Goal: Information Seeking & Learning: Learn about a topic

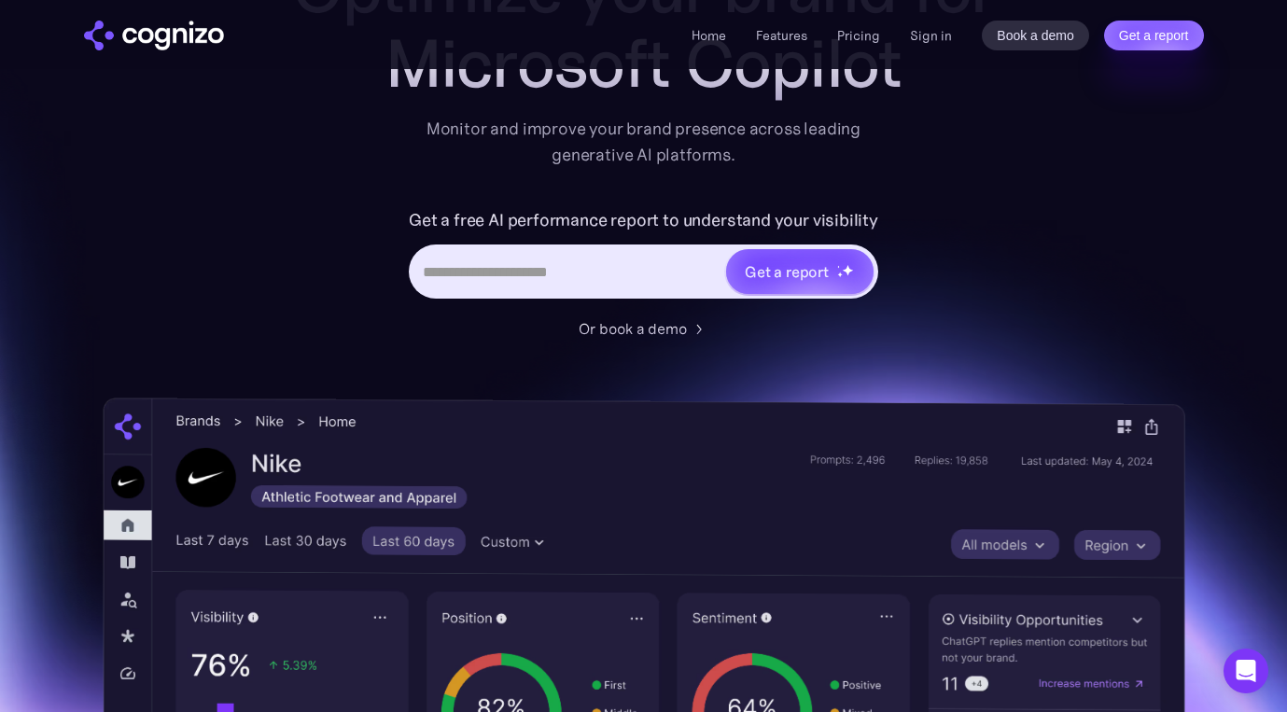
scroll to position [187, 0]
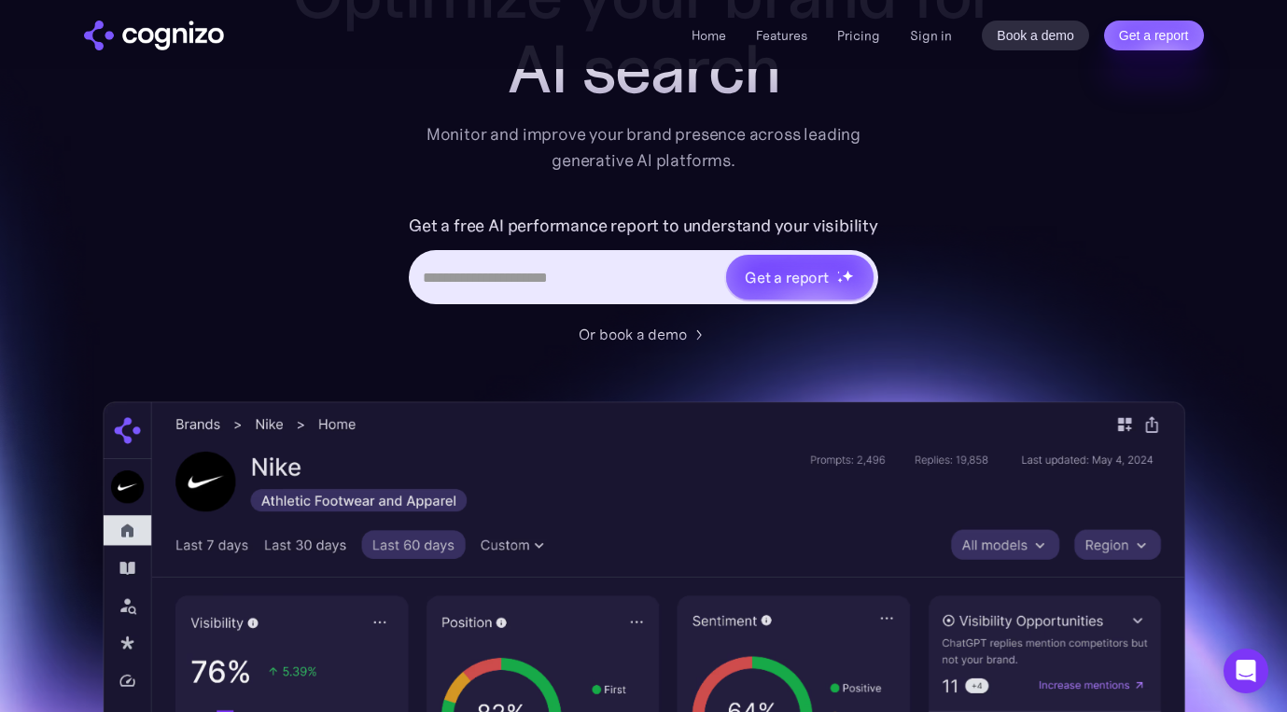
click at [643, 286] on input "Hero URL Input Form" at bounding box center [568, 276] width 313 height 35
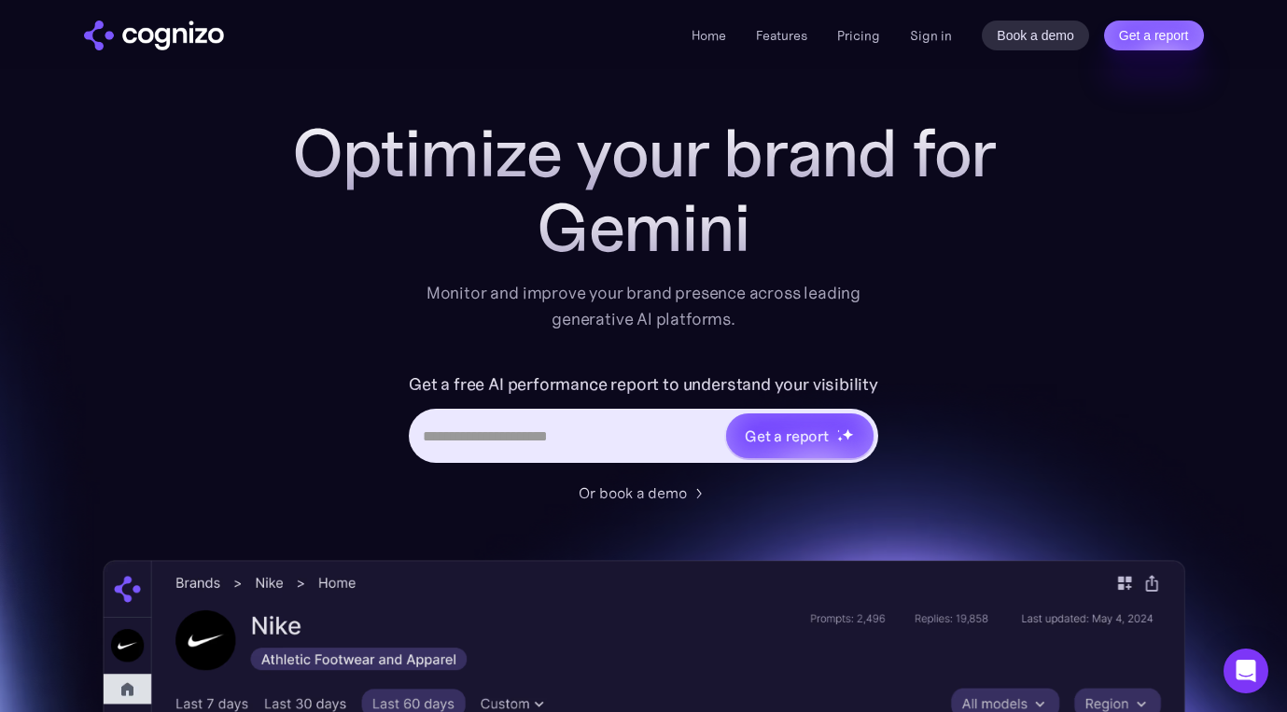
scroll to position [0, 0]
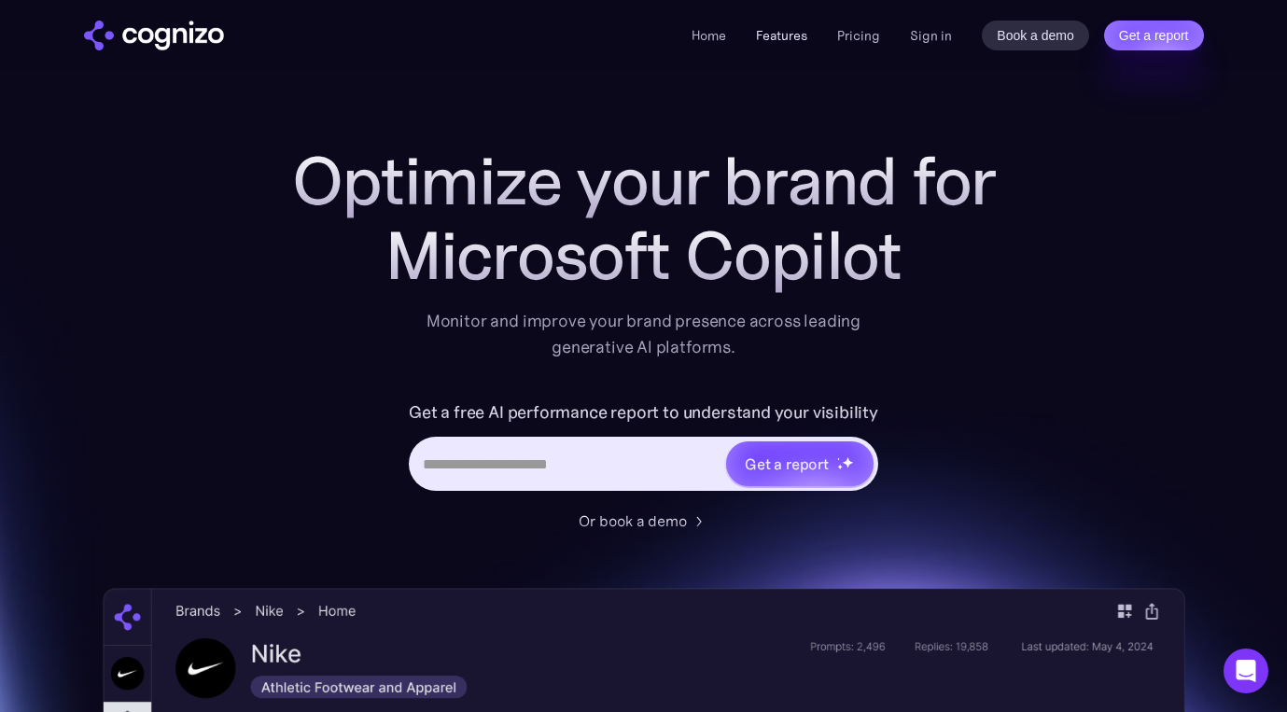
click at [791, 33] on link "Features" at bounding box center [781, 35] width 51 height 17
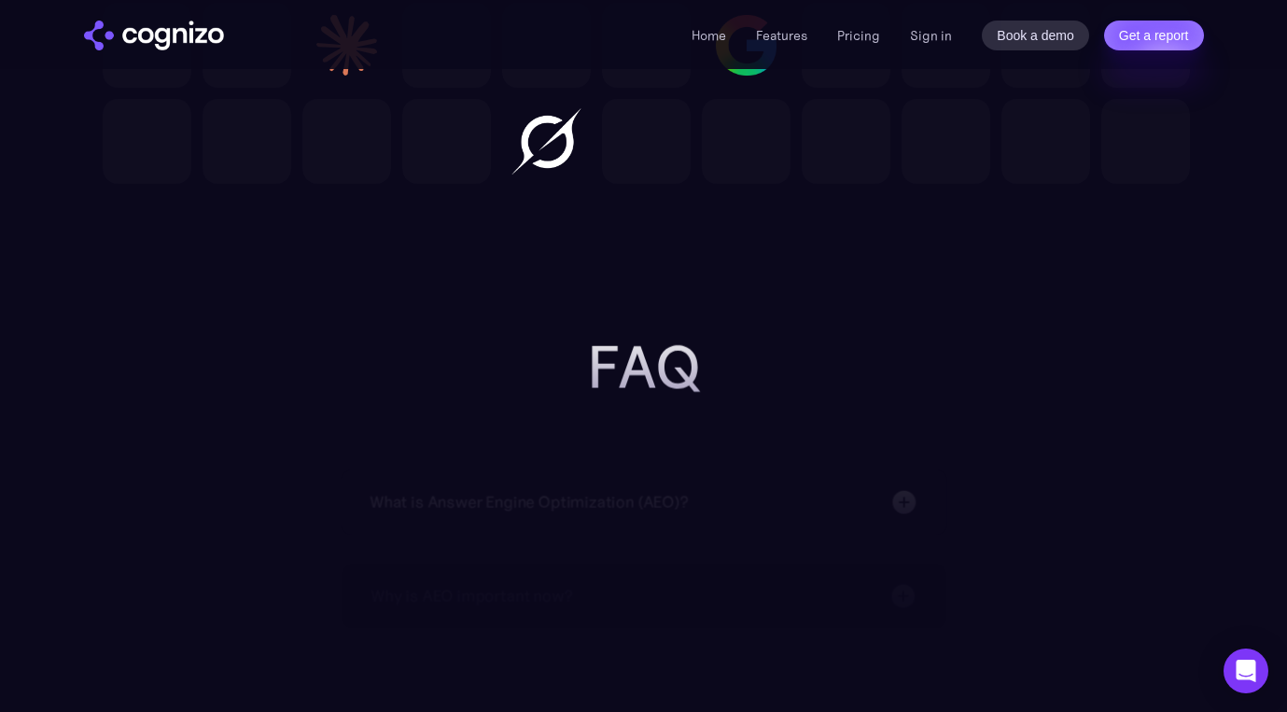
scroll to position [5862, 0]
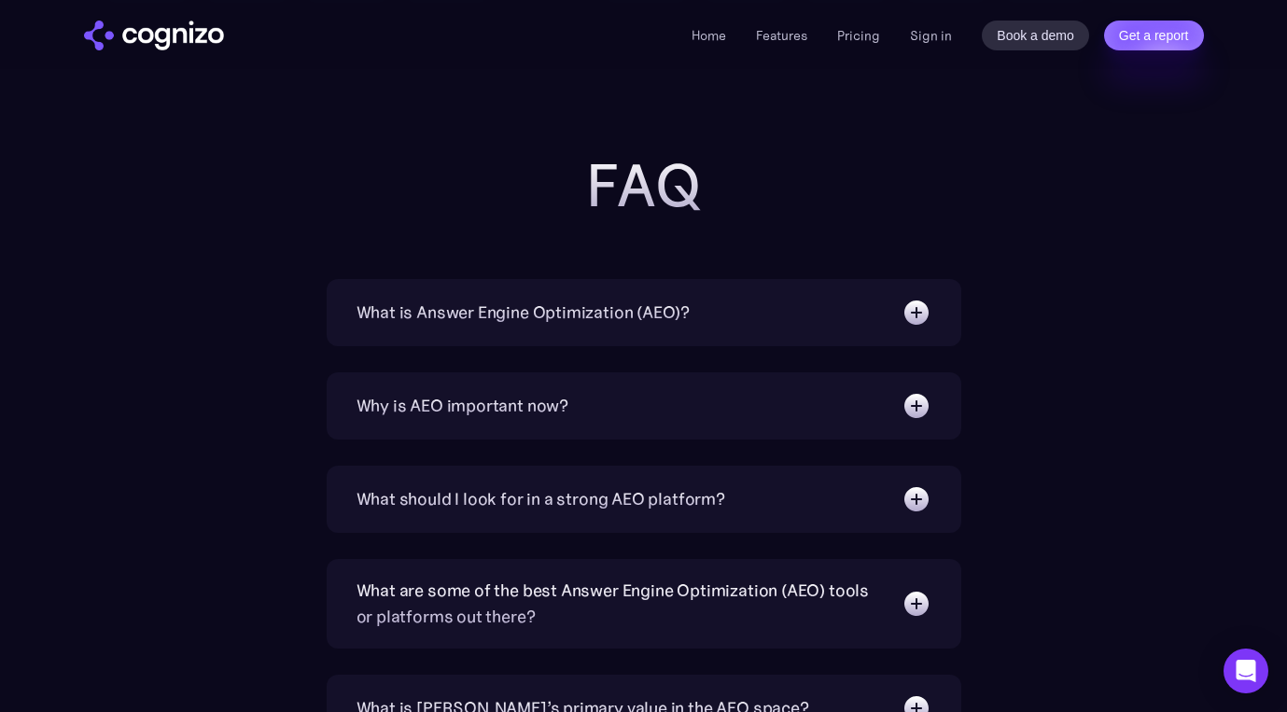
click at [774, 310] on div "What is Answer Engine Optimization (AEO)?" at bounding box center [643, 313] width 575 height 30
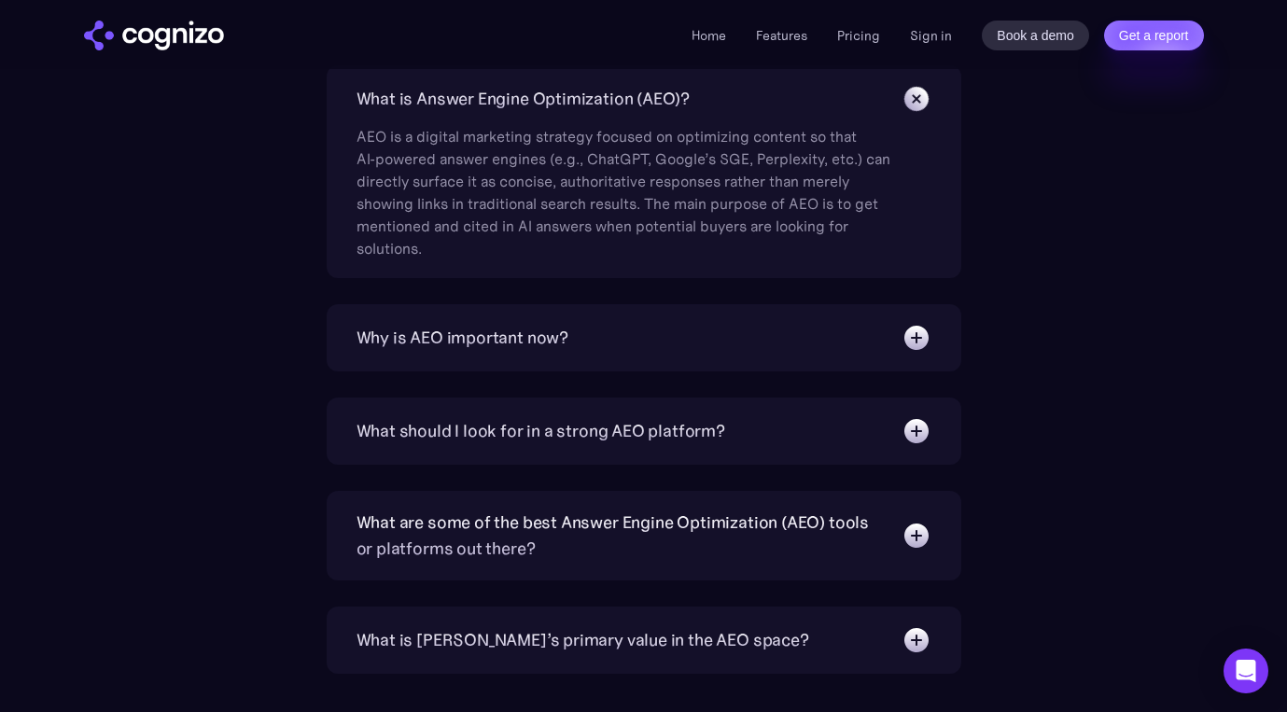
scroll to position [6092, 0]
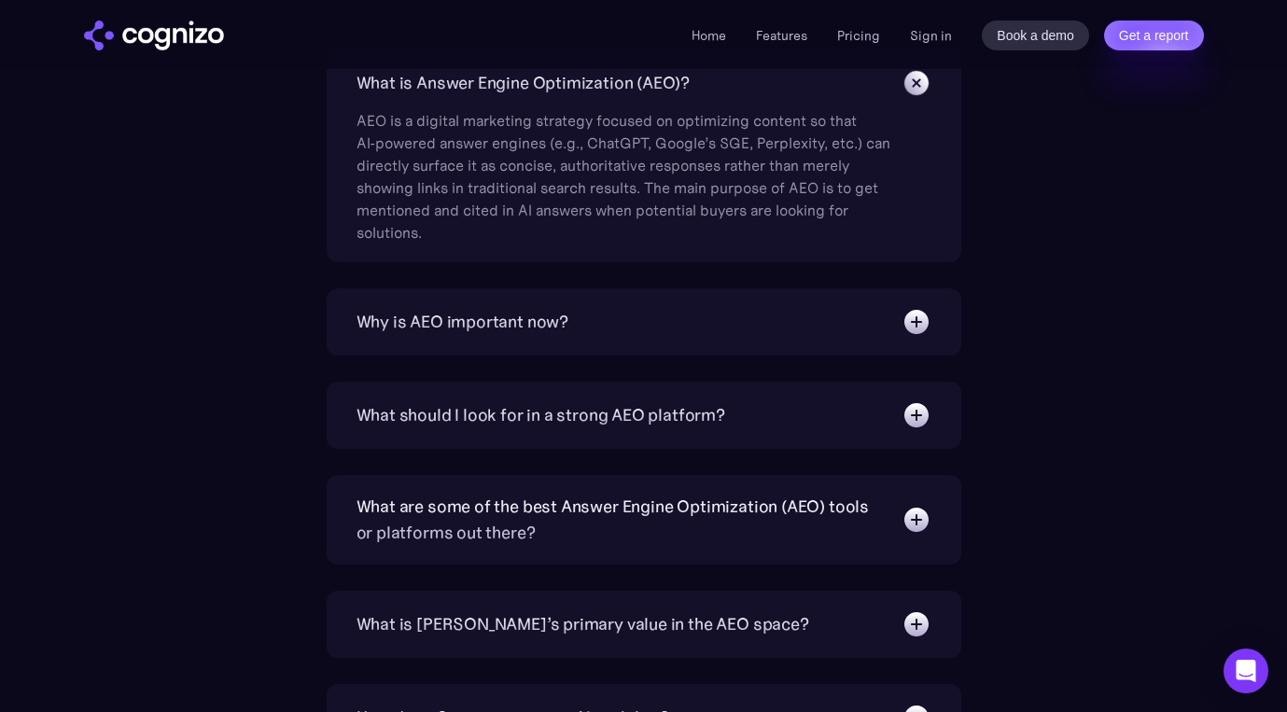
click at [640, 320] on div "Why is AEO important now?" at bounding box center [643, 322] width 575 height 30
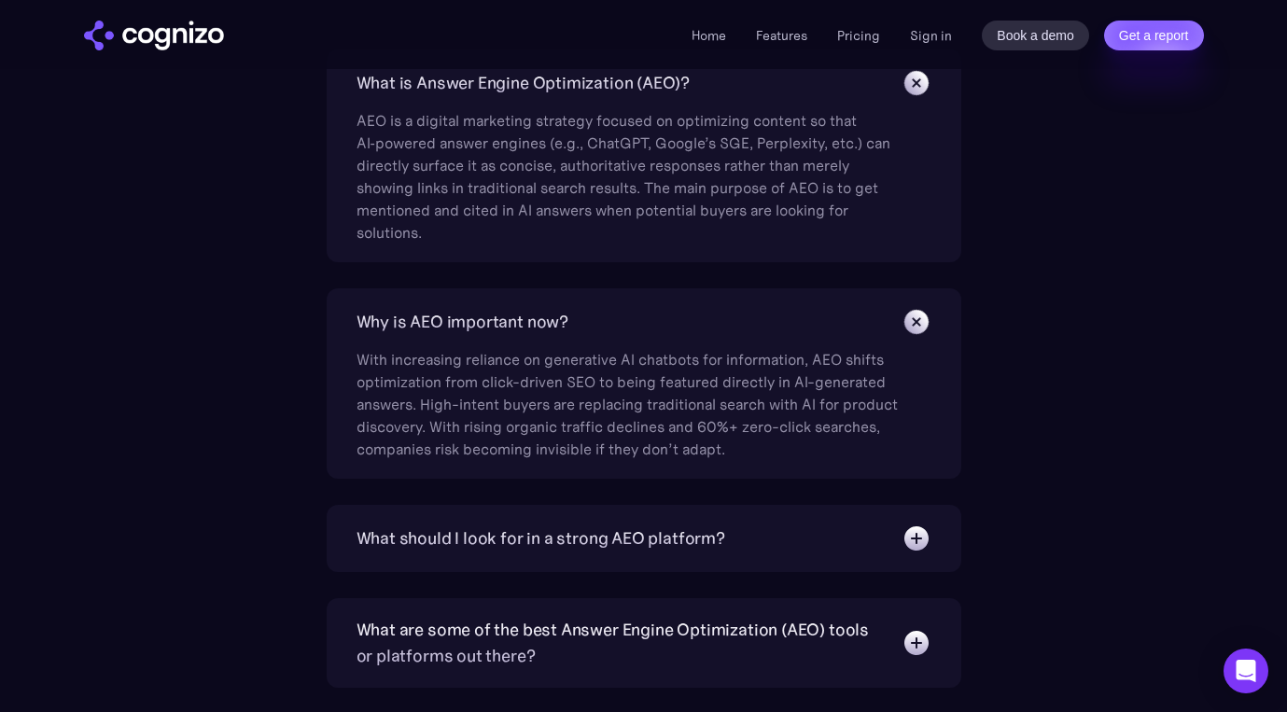
click at [640, 320] on div "Why is AEO important now?" at bounding box center [643, 322] width 575 height 30
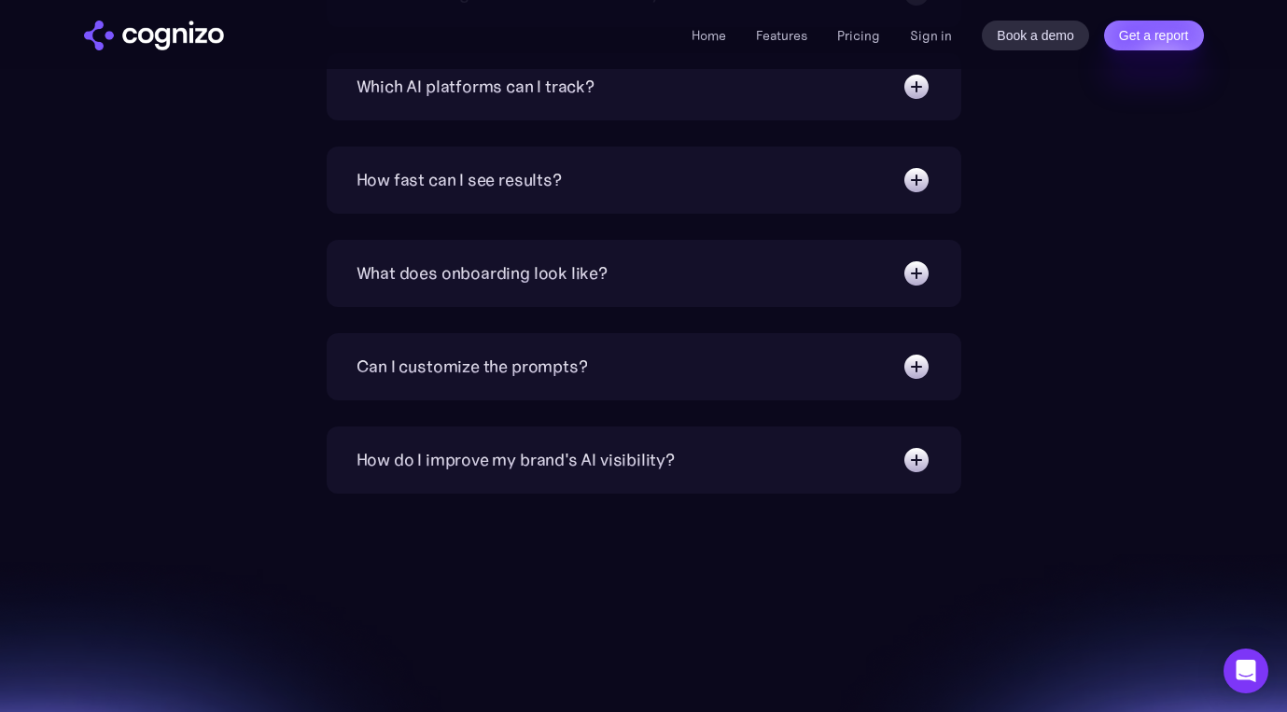
scroll to position [6818, 0]
click at [678, 287] on div "What does onboarding look like? Instant. You’ll have a premade prompt set to st…" at bounding box center [644, 271] width 635 height 67
click at [672, 272] on div "What does onboarding look like?" at bounding box center [643, 272] width 575 height 30
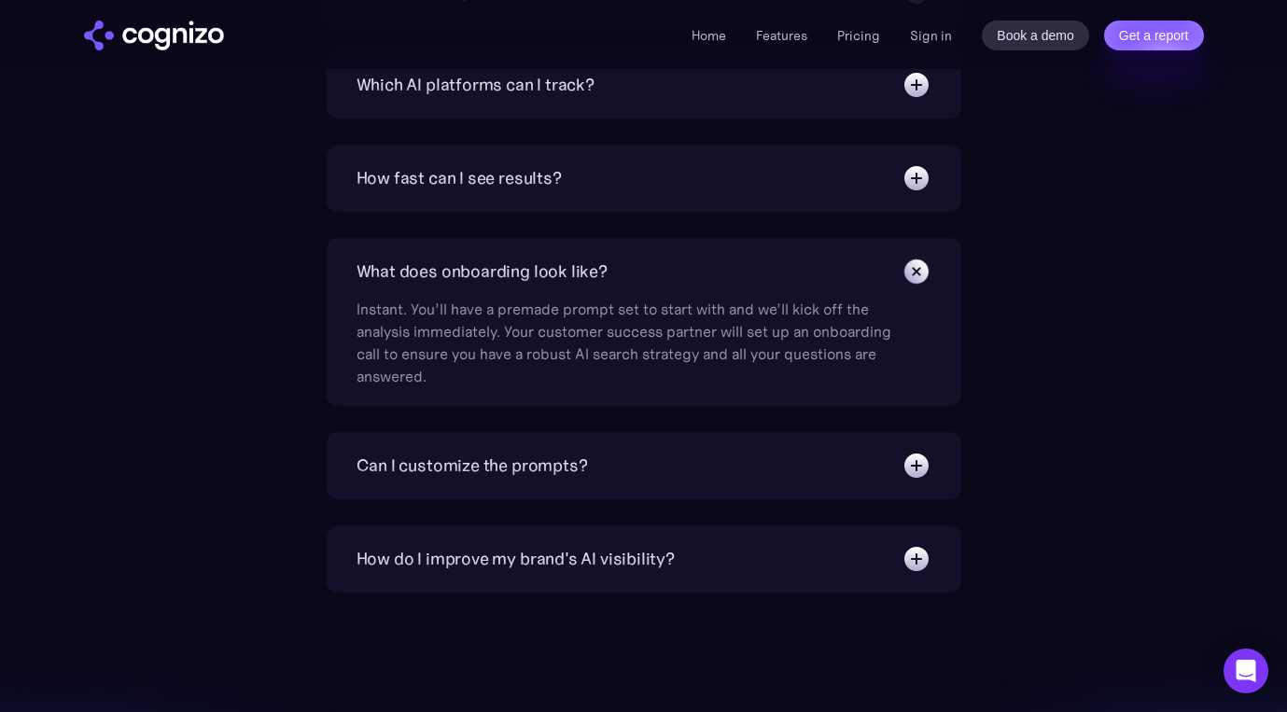
click at [671, 272] on div "What does onboarding look like?" at bounding box center [643, 272] width 575 height 30
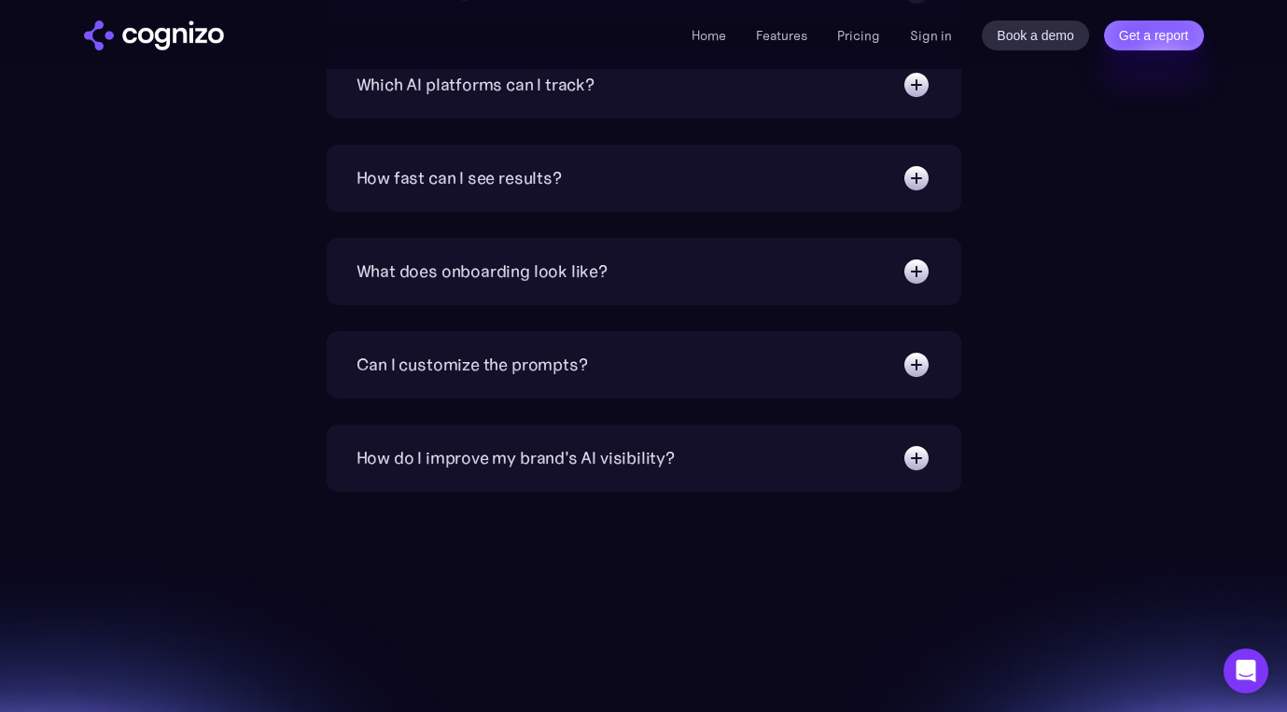
click at [637, 460] on div "How do I improve my brand's AI visibility?" at bounding box center [515, 458] width 318 height 26
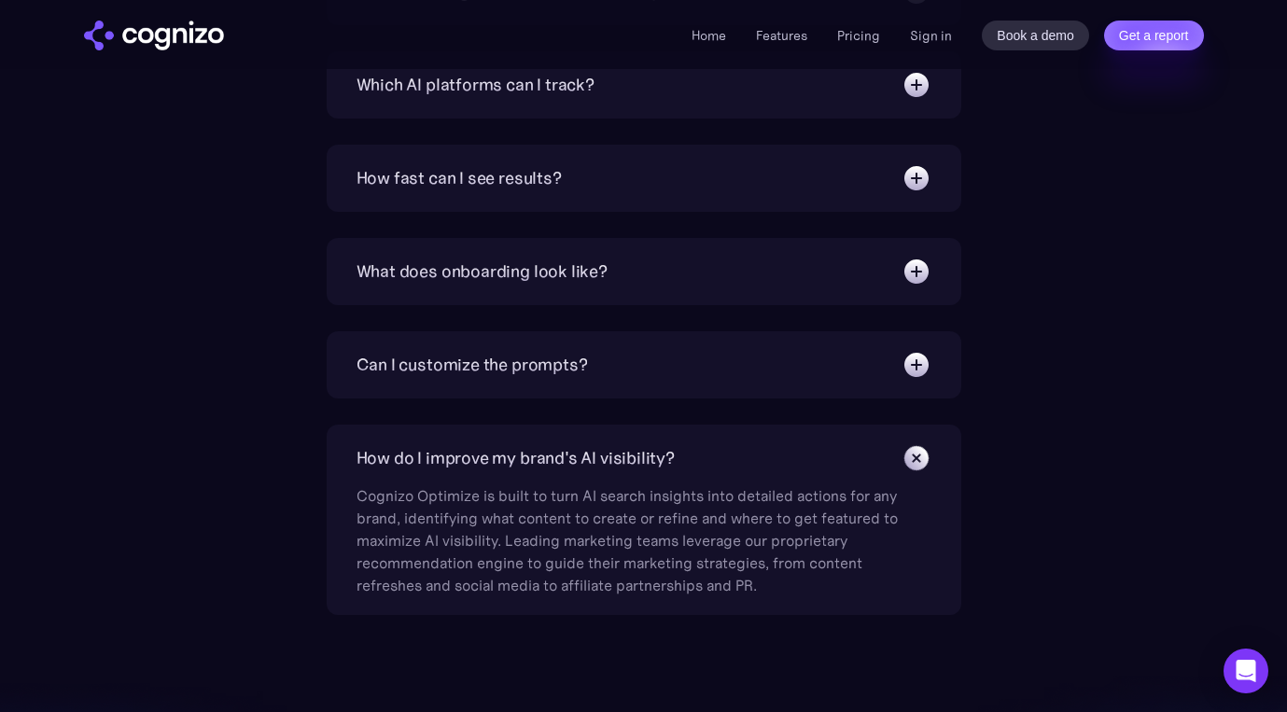
click at [656, 453] on div "How do I improve my brand's AI visibility?" at bounding box center [515, 458] width 318 height 26
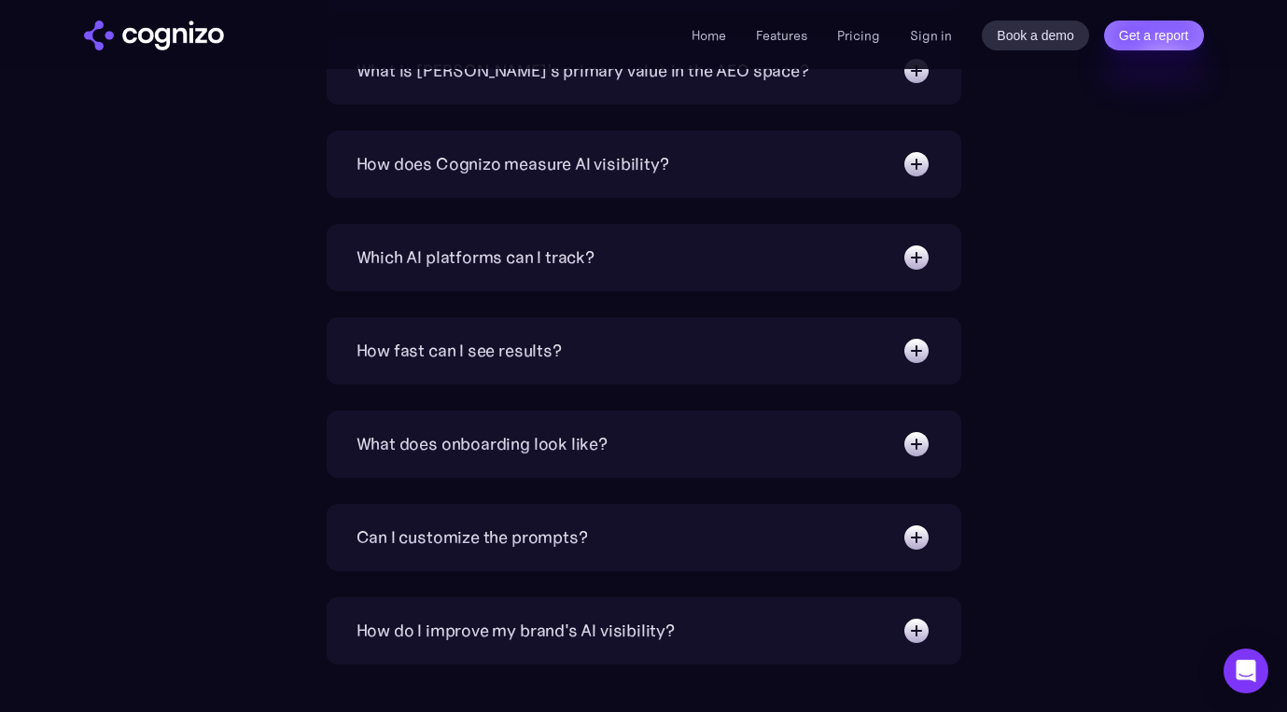
scroll to position [6486, 0]
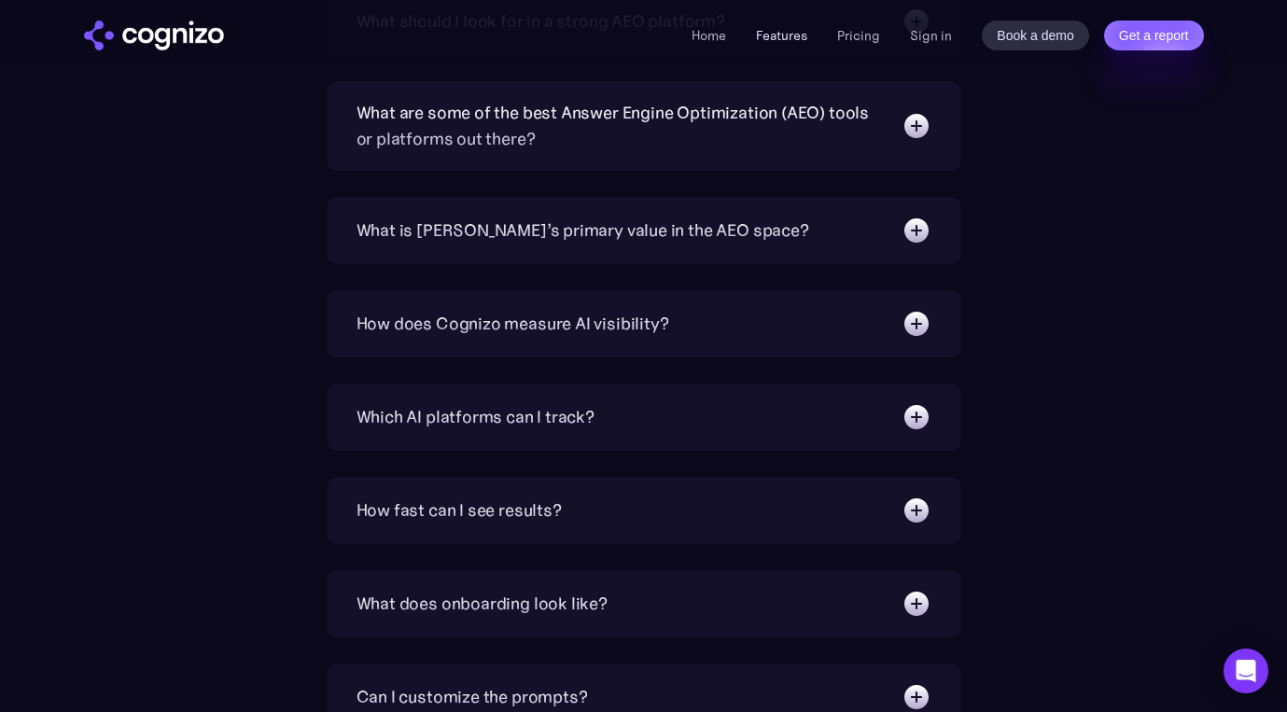
click at [785, 32] on link "Features" at bounding box center [781, 35] width 51 height 17
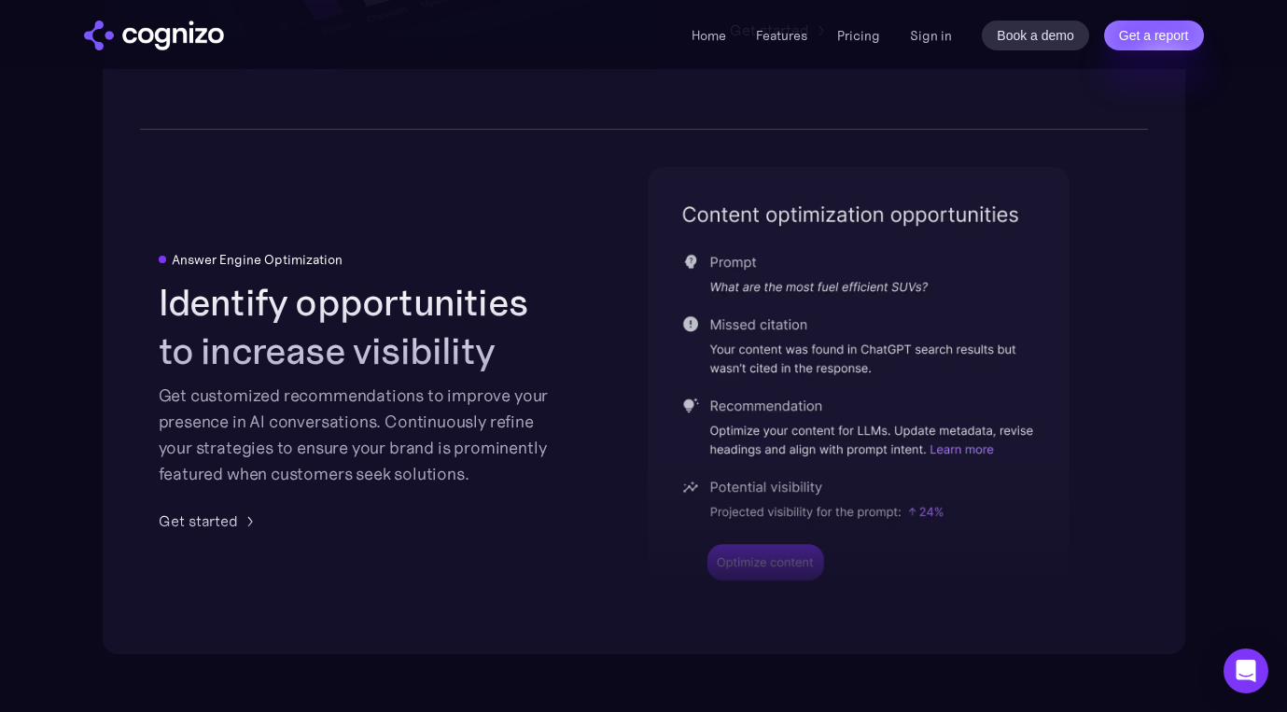
scroll to position [3801, 0]
